Goal: Information Seeking & Learning: Learn about a topic

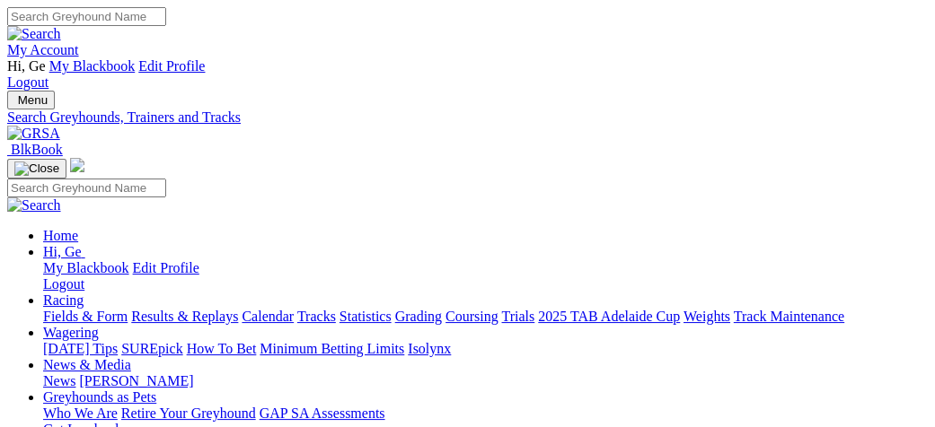
select select "mandurah"
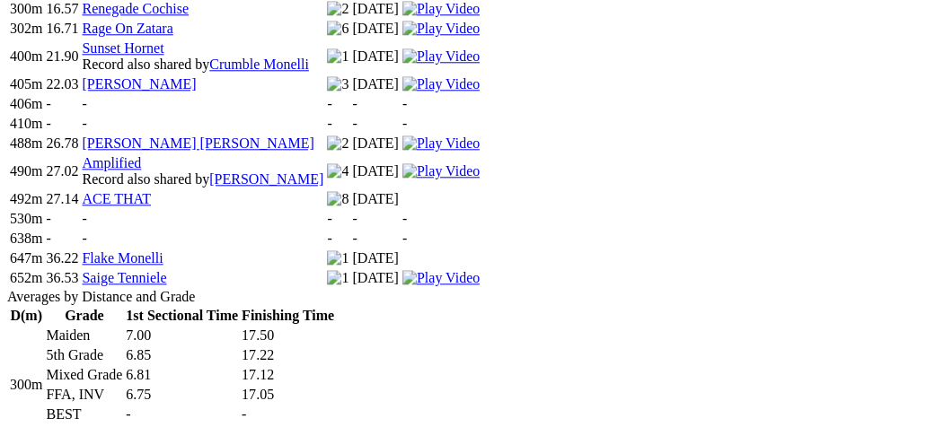
scroll to position [1257, 0]
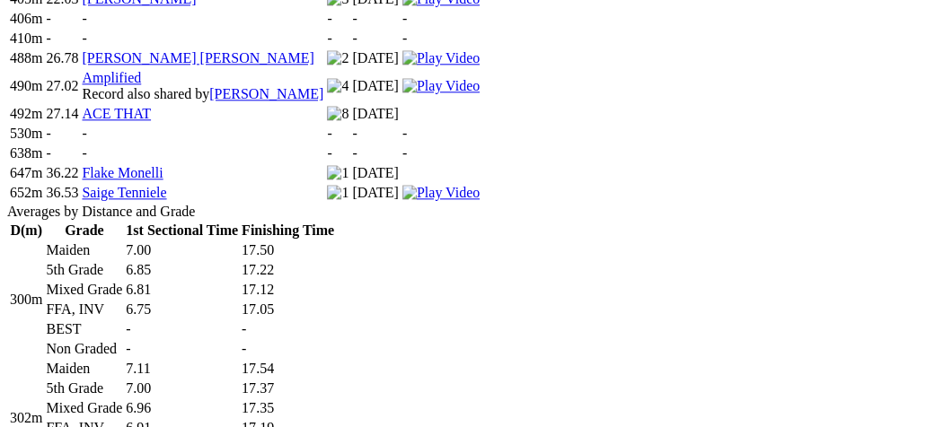
click at [335, 340] on td "-" at bounding box center [288, 349] width 94 height 18
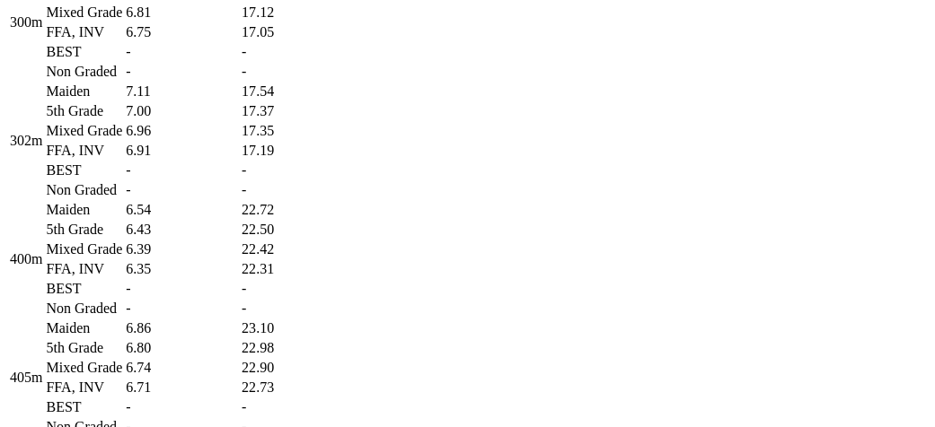
scroll to position [1616, 0]
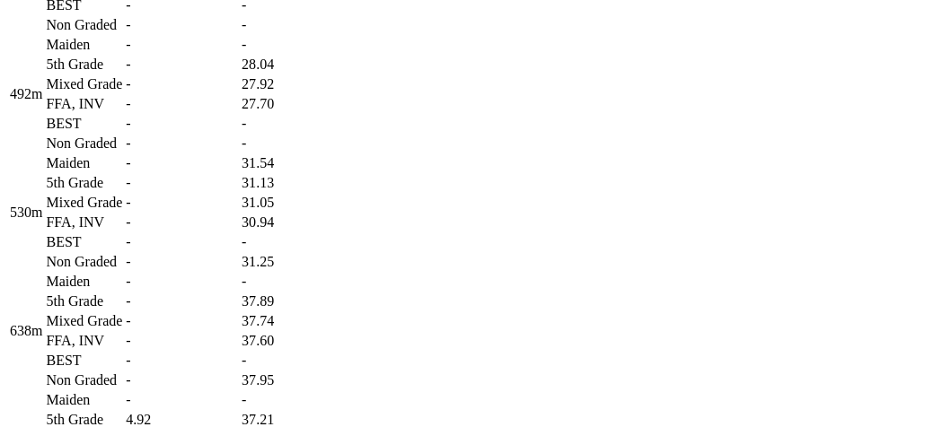
scroll to position [2394, 0]
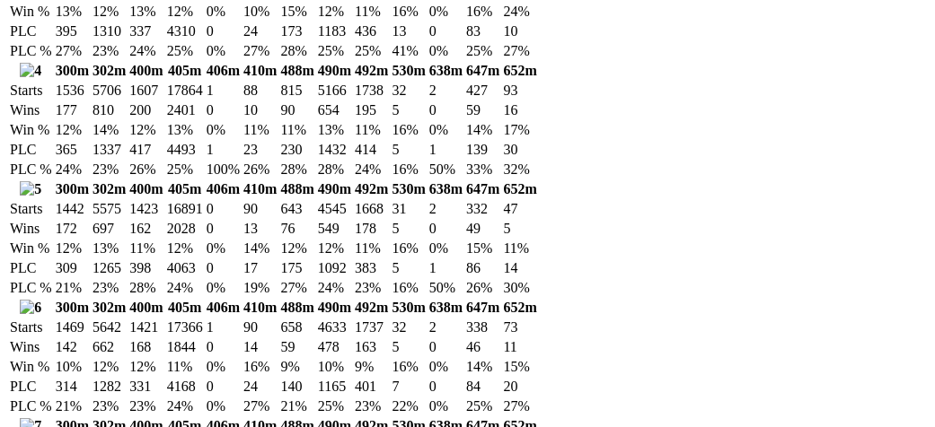
scroll to position [3352, 0]
